Goal: Find specific page/section: Find specific page/section

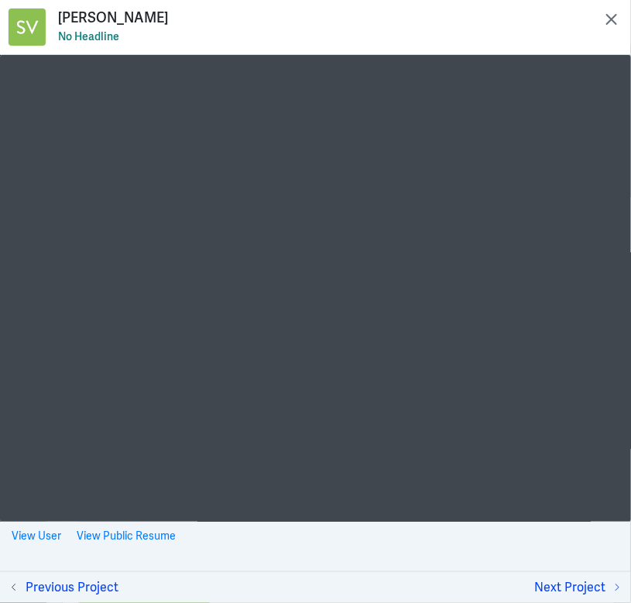
scroll to position [1144, 0]
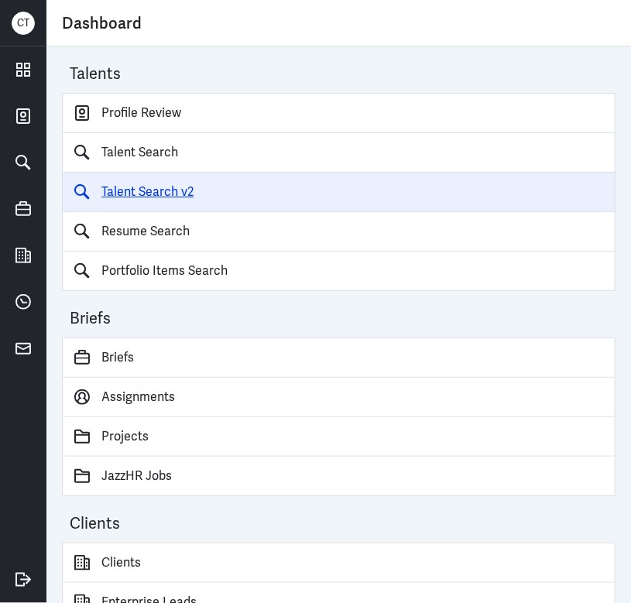
click at [179, 194] on link "Talent Search v2" at bounding box center [338, 192] width 553 height 39
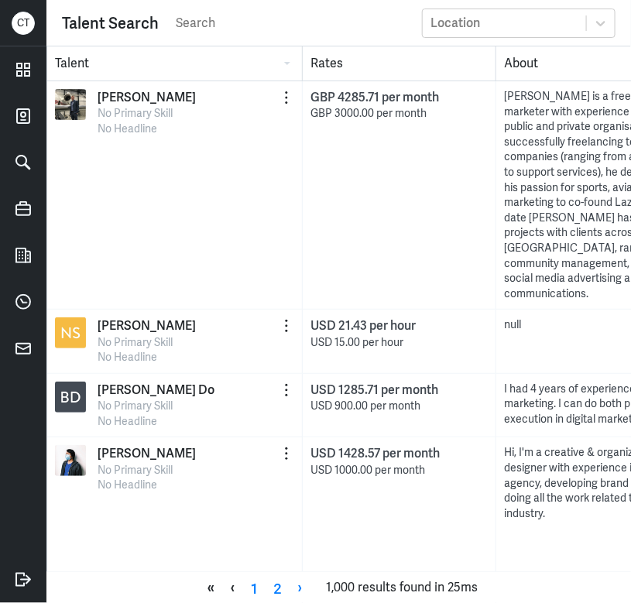
click at [191, 19] on input "search" at bounding box center [294, 23] width 240 height 23
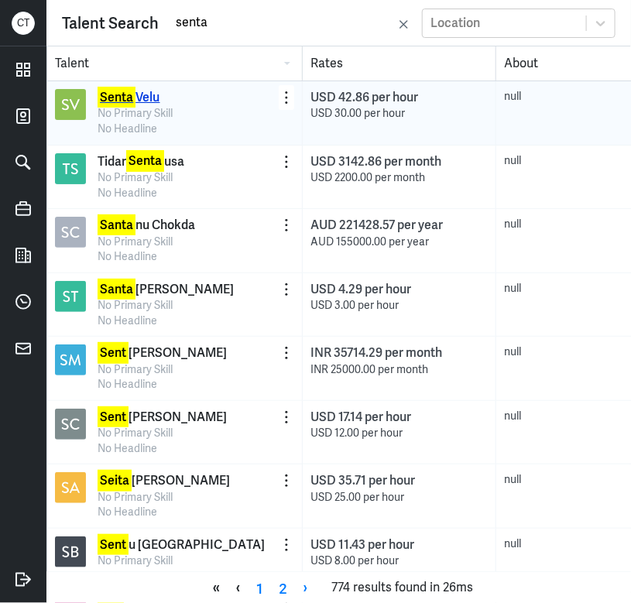
type input "senta"
click at [111, 95] on mark "Senta" at bounding box center [116, 97] width 38 height 21
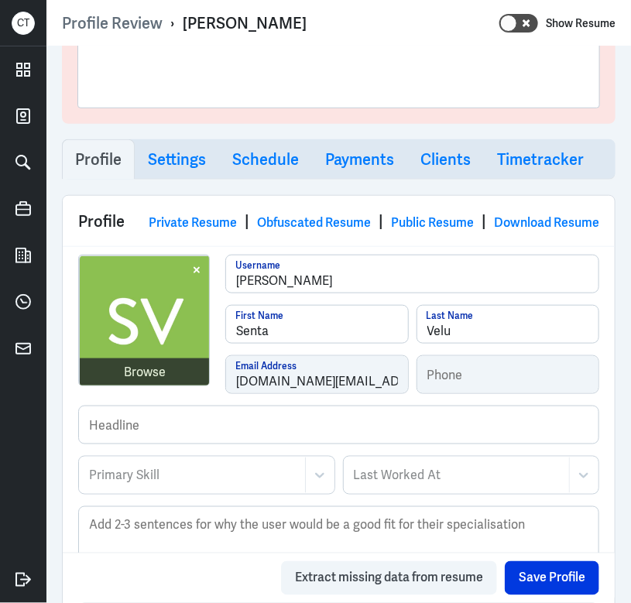
scroll to position [313, 0]
